Goal: Task Accomplishment & Management: Use online tool/utility

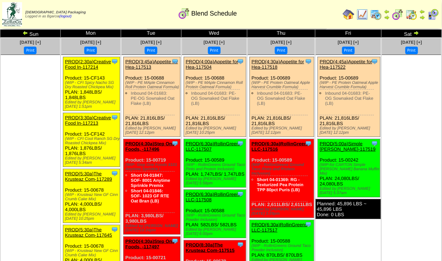
scroll to position [12, 0]
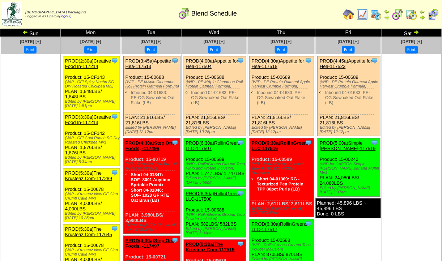
click at [381, 17] on img at bounding box center [376, 15] width 12 height 12
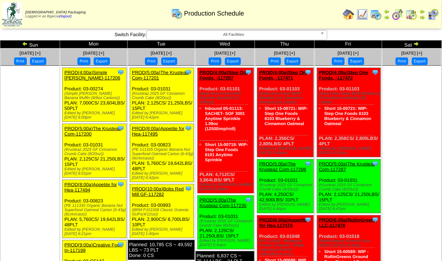
click at [373, 20] on img at bounding box center [376, 15] width 12 height 12
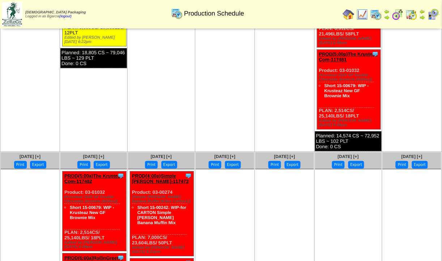
scroll to position [360, 0]
click at [243, 204] on ul at bounding box center [225, 223] width 59 height 109
click at [234, 203] on ul at bounding box center [225, 223] width 59 height 109
click at [224, 220] on ul at bounding box center [225, 223] width 59 height 109
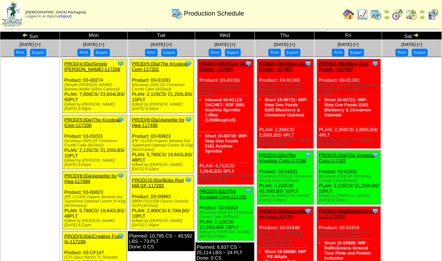
scroll to position [0, 0]
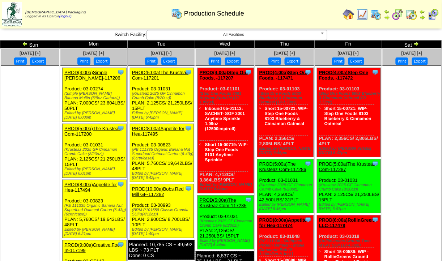
click at [349, 17] on img at bounding box center [349, 15] width 12 height 12
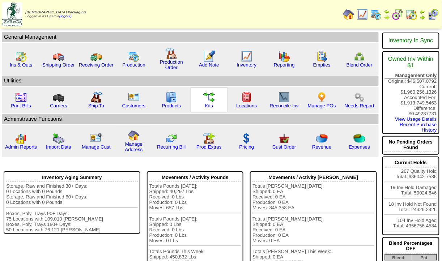
click at [212, 101] on img at bounding box center [209, 98] width 12 height 12
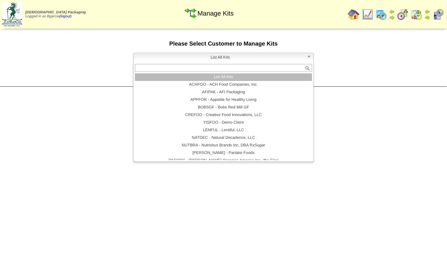
scroll to position [42, 0]
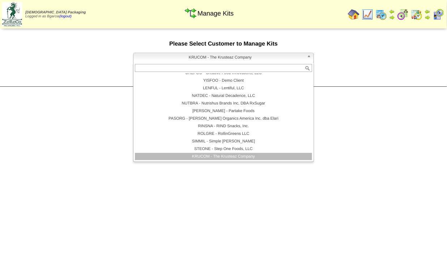
click at [361, 75] on form "**********" at bounding box center [223, 58] width 447 height 35
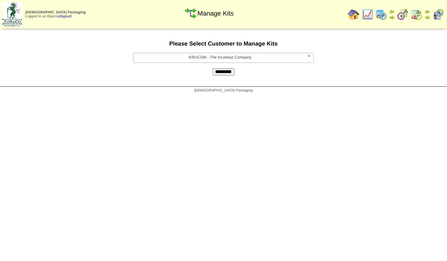
click at [224, 75] on input "*********" at bounding box center [224, 71] width 22 height 7
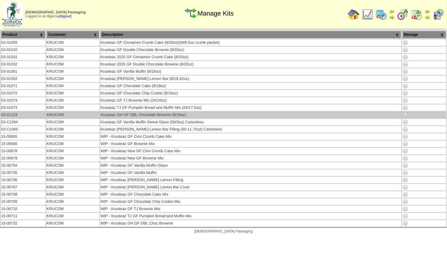
click at [407, 116] on img at bounding box center [406, 115] width 6 height 6
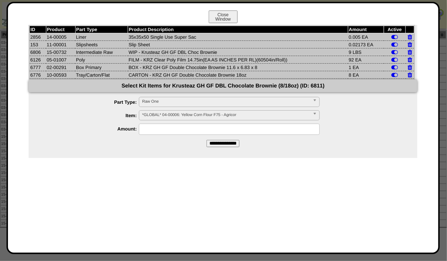
click at [3, 188] on div at bounding box center [223, 130] width 447 height 261
click at [3, 186] on div at bounding box center [223, 130] width 447 height 261
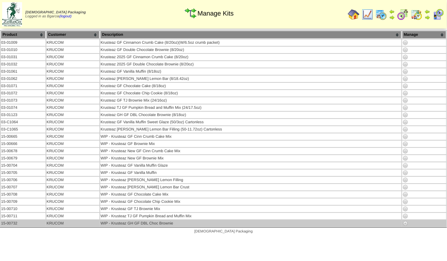
click at [405, 223] on img at bounding box center [406, 224] width 6 height 6
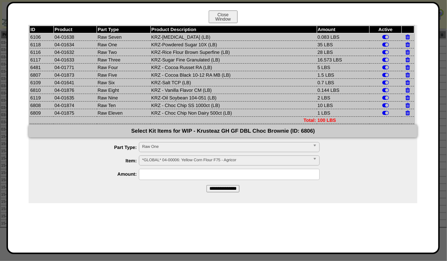
click at [31, 203] on div "ID Product Part Type Product Description Amount Active 6106 04-01638 Raw Seven …" at bounding box center [223, 142] width 416 height 235
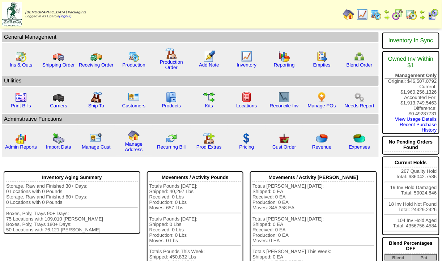
click at [401, 18] on img at bounding box center [398, 15] width 12 height 12
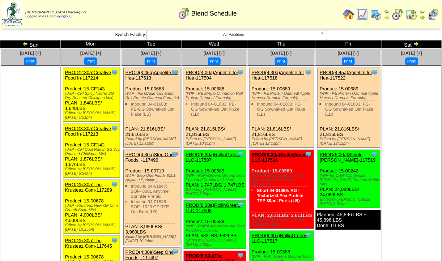
click at [25, 47] on link at bounding box center [25, 45] width 7 height 6
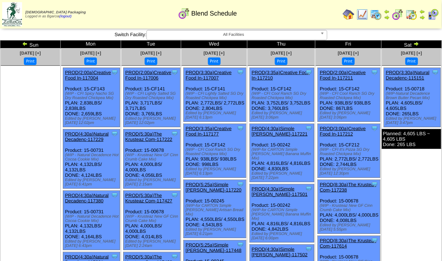
click at [418, 47] on link at bounding box center [415, 45] width 7 height 6
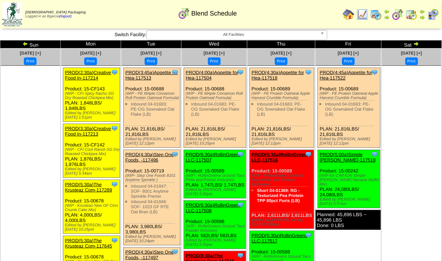
click at [408, 17] on img at bounding box center [412, 15] width 12 height 12
click at [402, 10] on img at bounding box center [398, 15] width 12 height 12
click at [402, 14] on img at bounding box center [398, 15] width 12 height 12
click at [403, 14] on img at bounding box center [398, 15] width 12 height 12
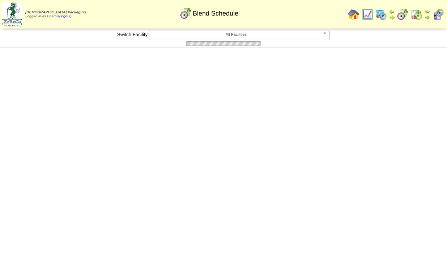
click at [402, 18] on img at bounding box center [403, 15] width 12 height 12
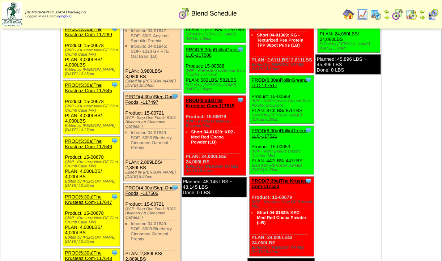
scroll to position [155, 0]
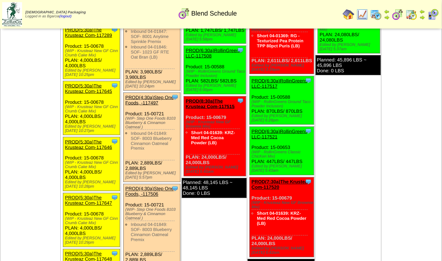
click at [226, 98] on link "PROD(8:30a)The Krusteaz Com-117515" at bounding box center [210, 103] width 49 height 11
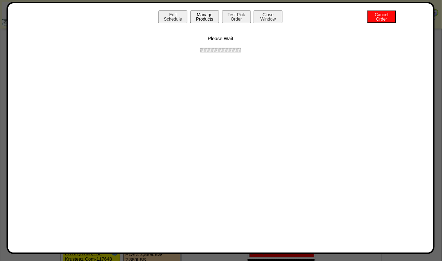
click at [198, 21] on button "Manage Products" at bounding box center [204, 16] width 29 height 13
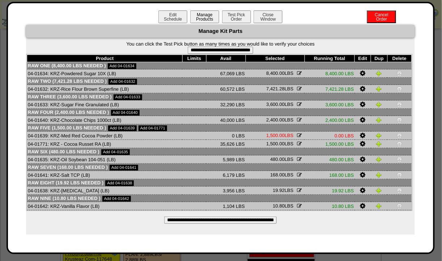
click at [275, 20] on button "Close Window" at bounding box center [268, 16] width 29 height 13
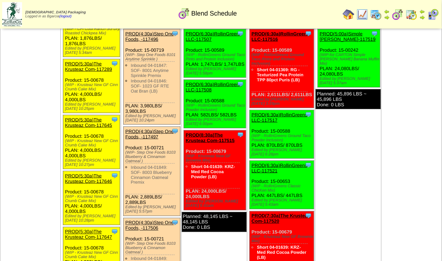
scroll to position [198, 0]
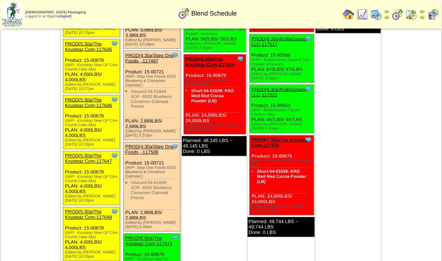
click at [50, 171] on td "Oct 05 [+] Print" at bounding box center [30, 180] width 60 height 657
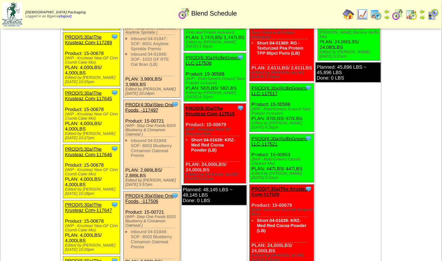
scroll to position [138, 0]
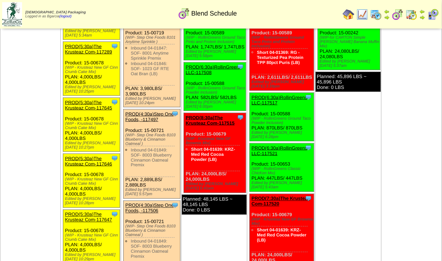
click at [211, 115] on link "PROD(8:30a)The Krusteaz Com-117515" at bounding box center [210, 120] width 49 height 11
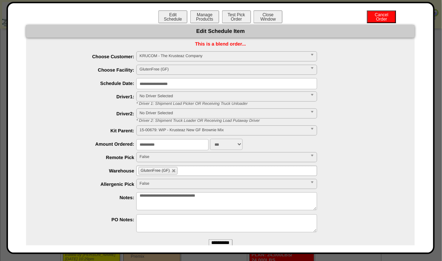
scroll to position [12, 0]
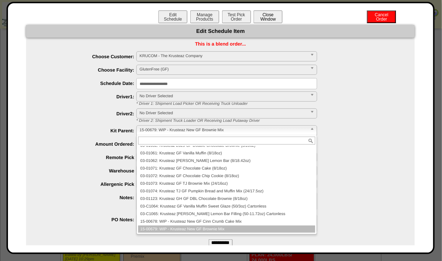
click at [257, 13] on button "Close Window" at bounding box center [268, 16] width 29 height 13
